Goal: Check status

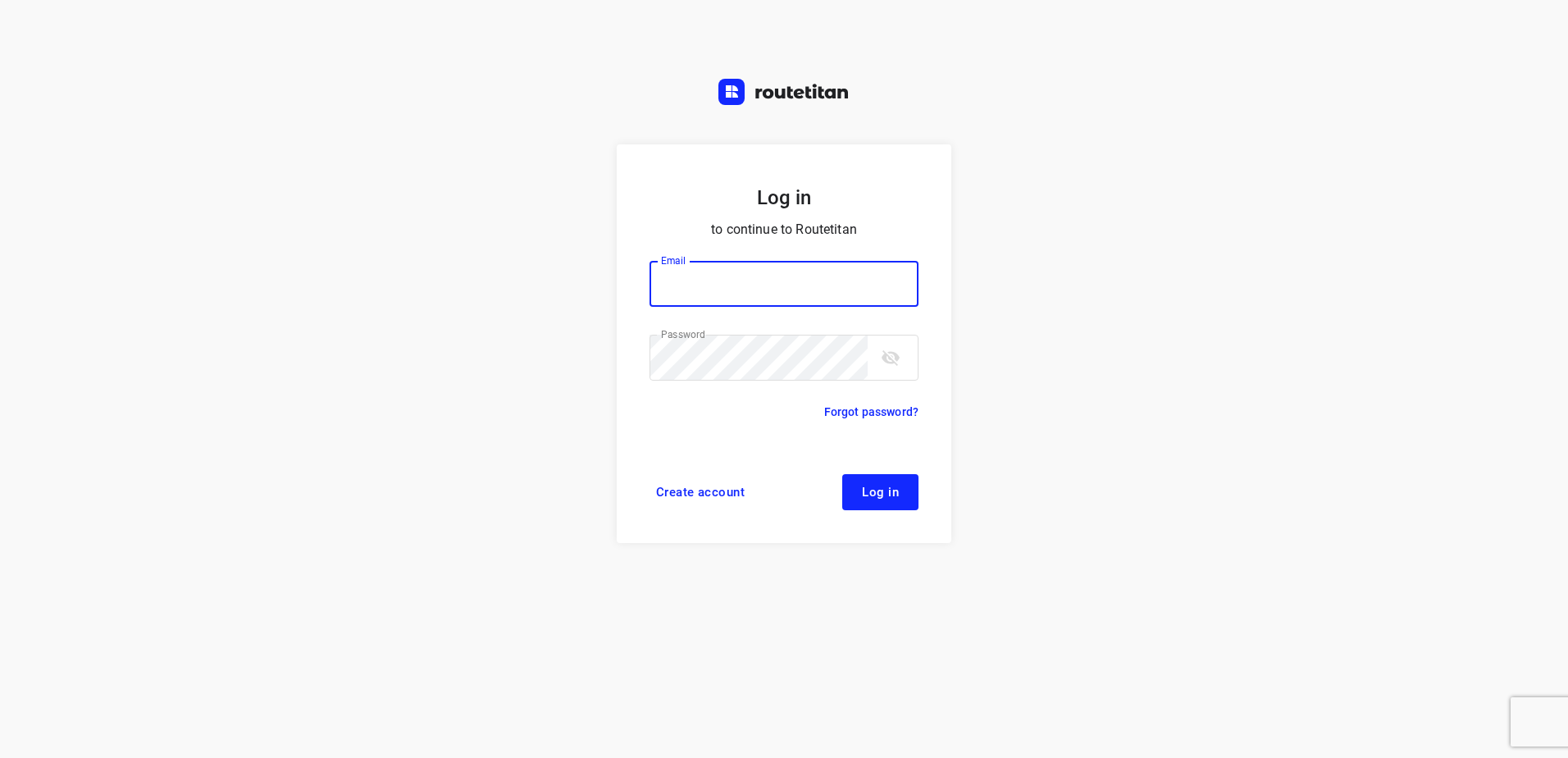
type input "horeca@kaddour.nl"
click at [882, 481] on button "Log in" at bounding box center [880, 493] width 76 height 36
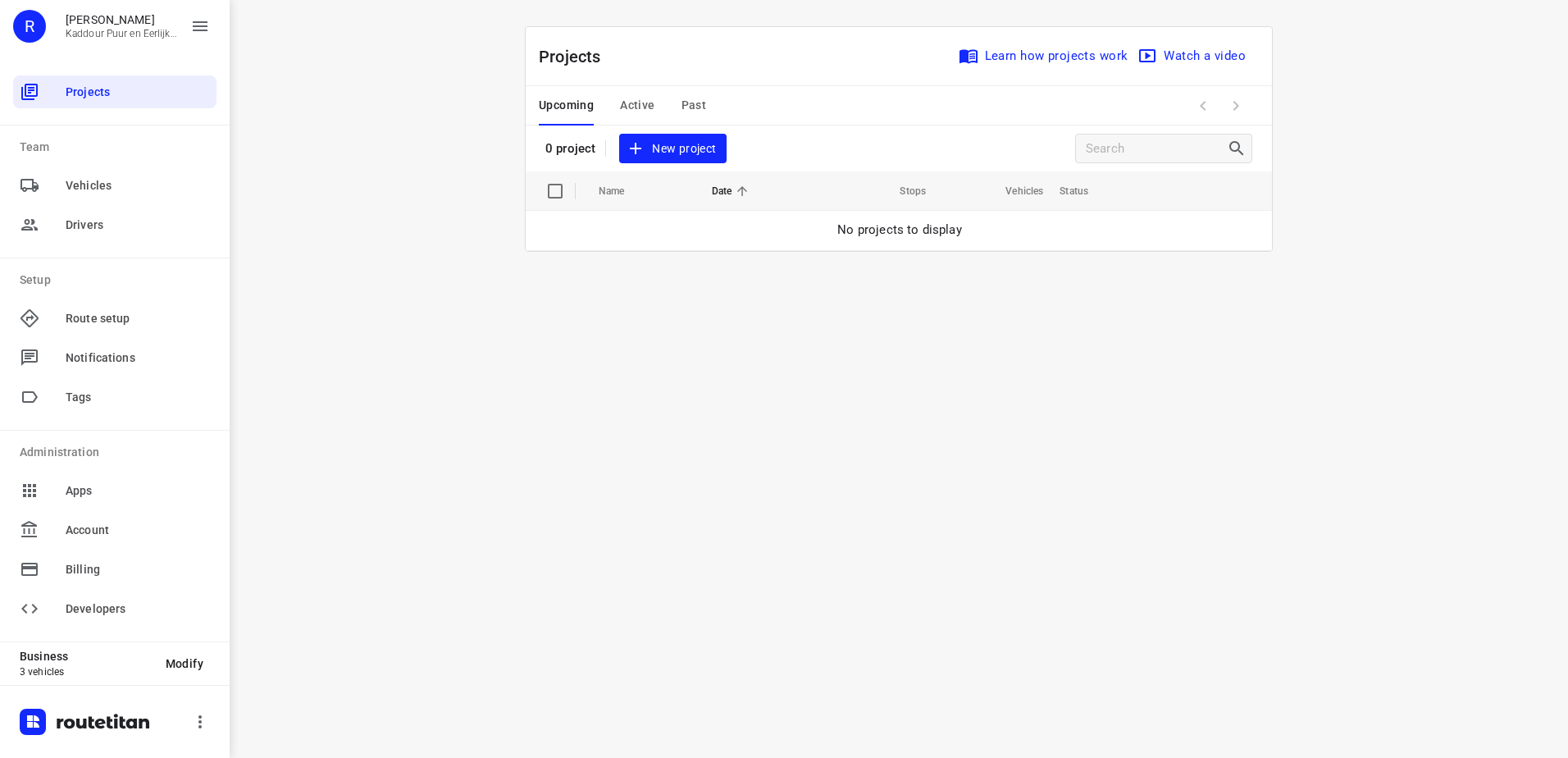
click at [624, 112] on span "Active" at bounding box center [638, 105] width 34 height 20
click at [562, 102] on span "Upcoming" at bounding box center [567, 105] width 55 height 20
